Goal: Transaction & Acquisition: Purchase product/service

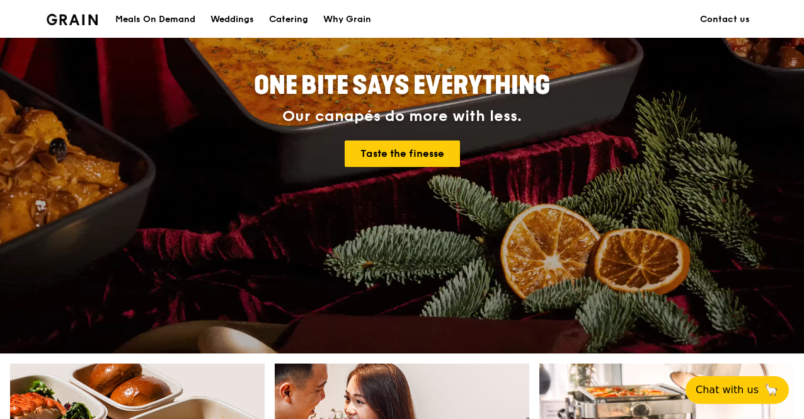
scroll to position [230, 0]
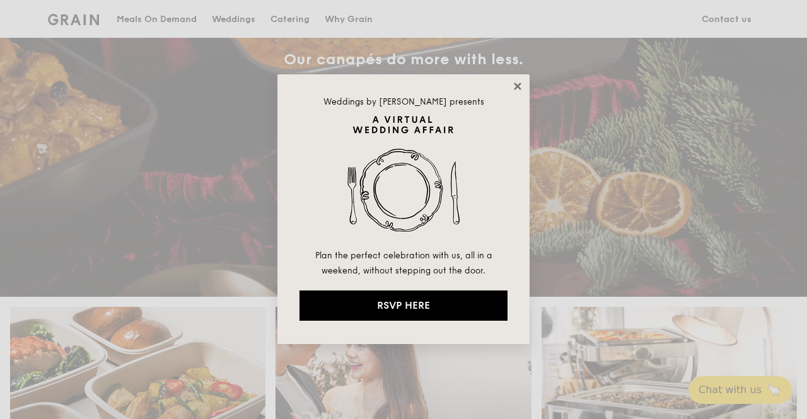
click at [514, 85] on icon at bounding box center [517, 86] width 11 height 11
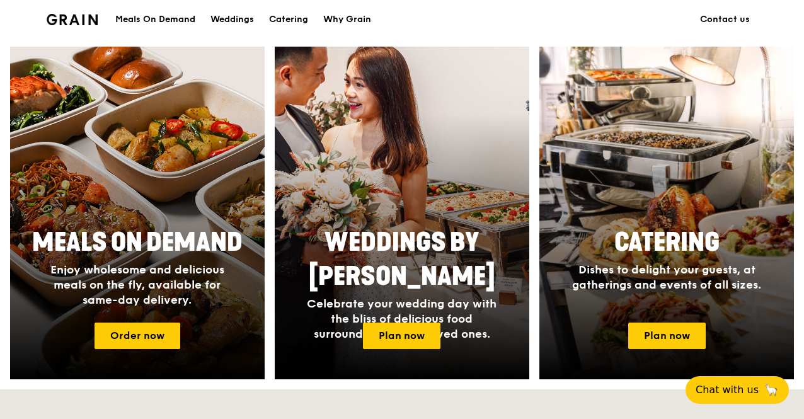
scroll to position [492, 0]
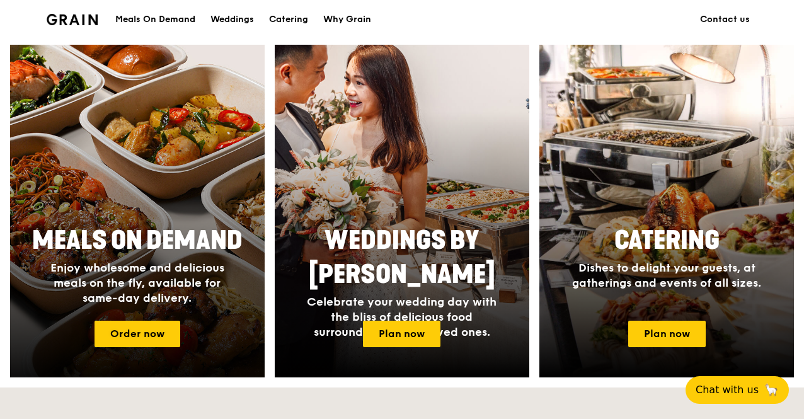
click at [131, 326] on div at bounding box center [137, 211] width 280 height 366
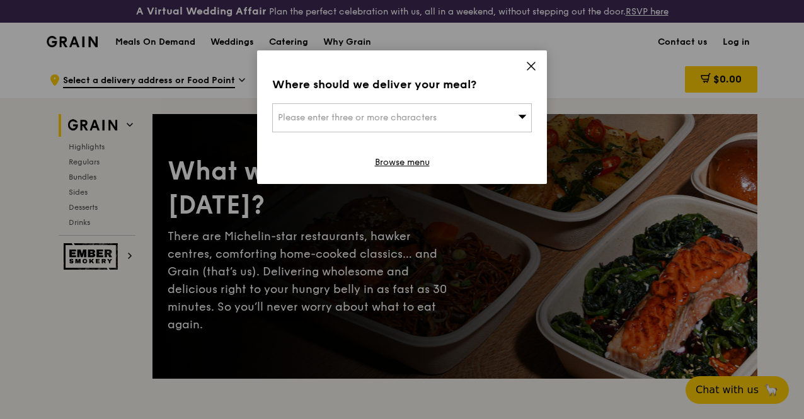
click at [529, 62] on icon at bounding box center [531, 66] width 11 height 11
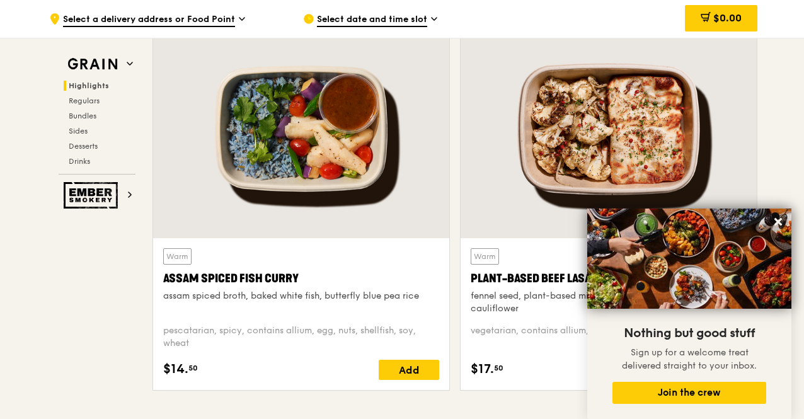
scroll to position [475, 0]
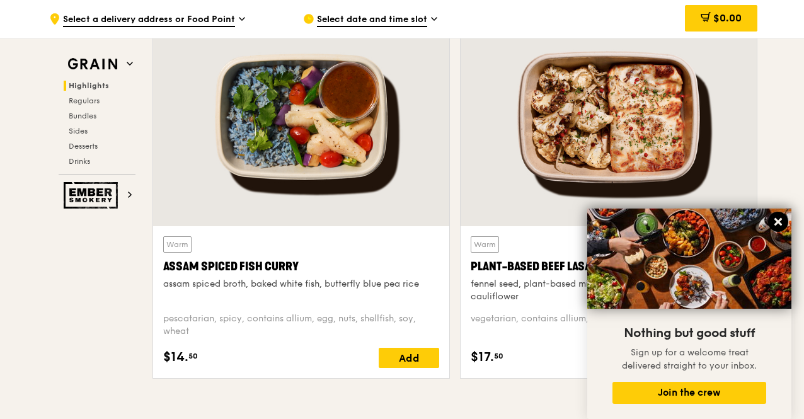
click at [776, 214] on button at bounding box center [778, 222] width 20 height 20
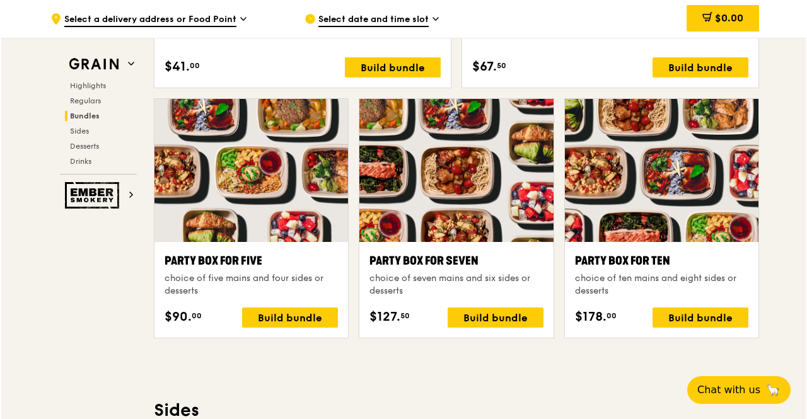
scroll to position [2307, 0]
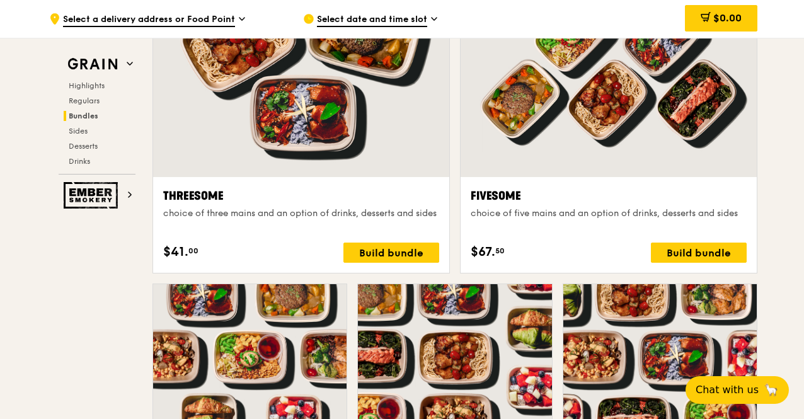
click at [629, 108] on div at bounding box center [609, 67] width 296 height 219
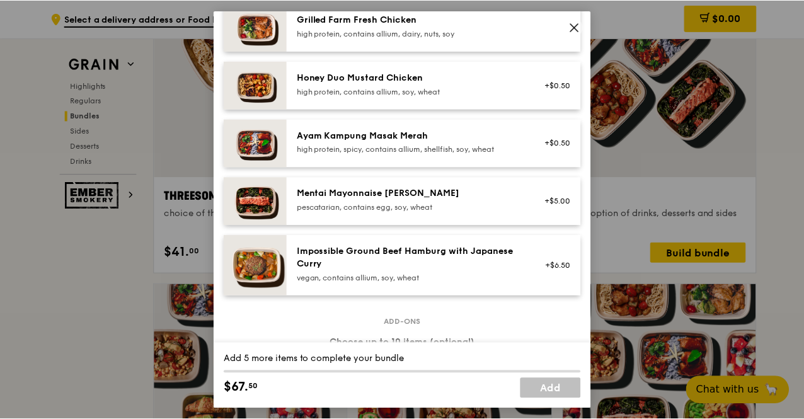
scroll to position [0, 0]
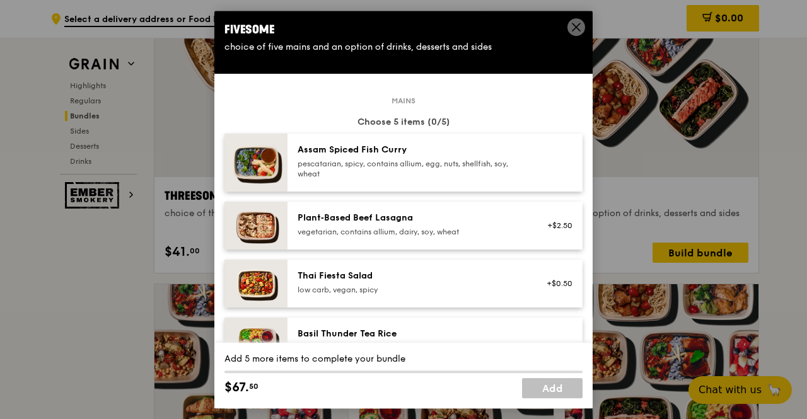
click at [572, 22] on icon at bounding box center [575, 26] width 11 height 11
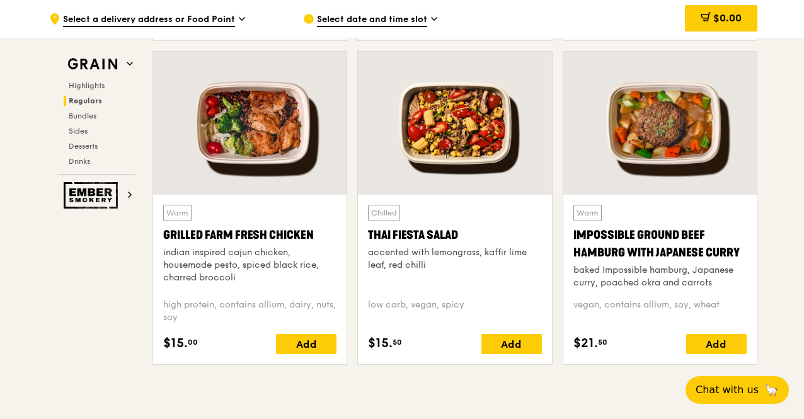
scroll to position [1442, 0]
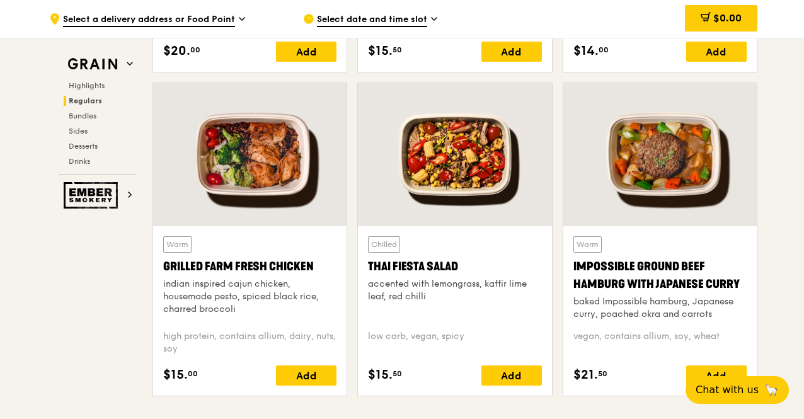
click at [246, 176] on div at bounding box center [249, 154] width 193 height 143
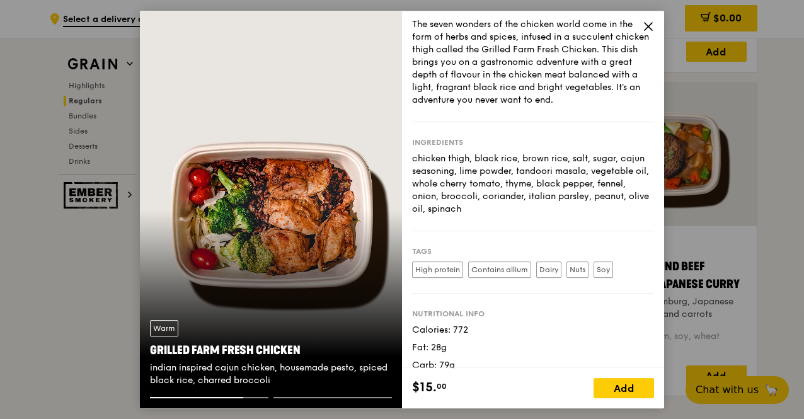
scroll to position [64, 0]
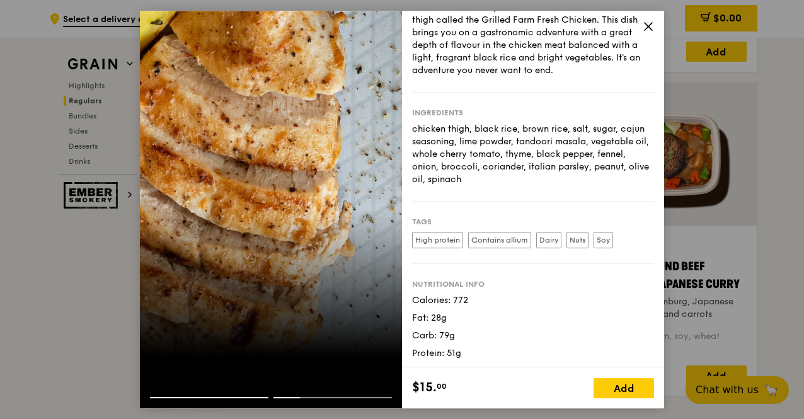
click at [644, 23] on icon at bounding box center [648, 26] width 11 height 11
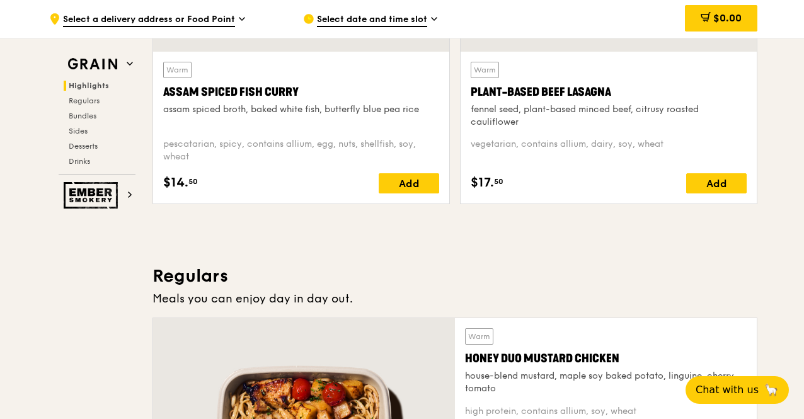
scroll to position [648, 0]
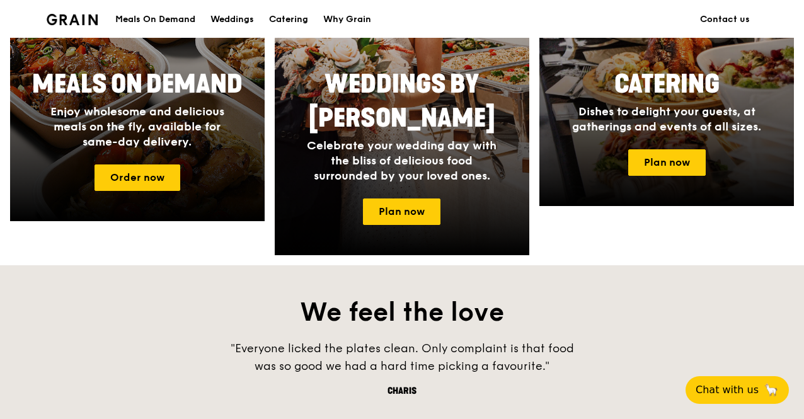
scroll to position [492, 0]
